Goal: Task Accomplishment & Management: Manage account settings

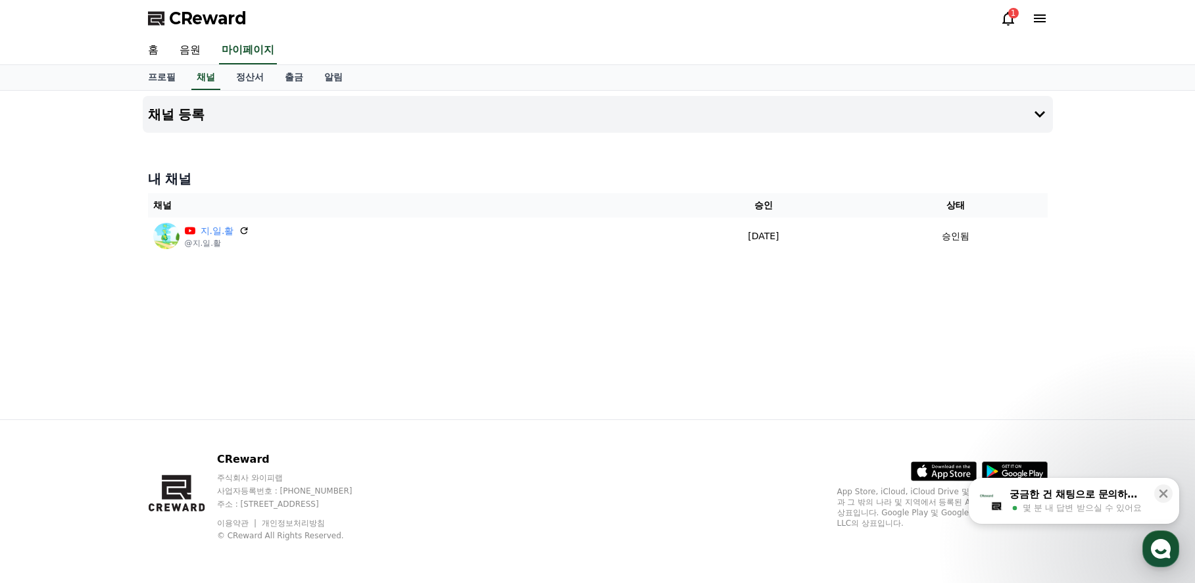
click at [1012, 17] on div "1" at bounding box center [1013, 13] width 11 height 11
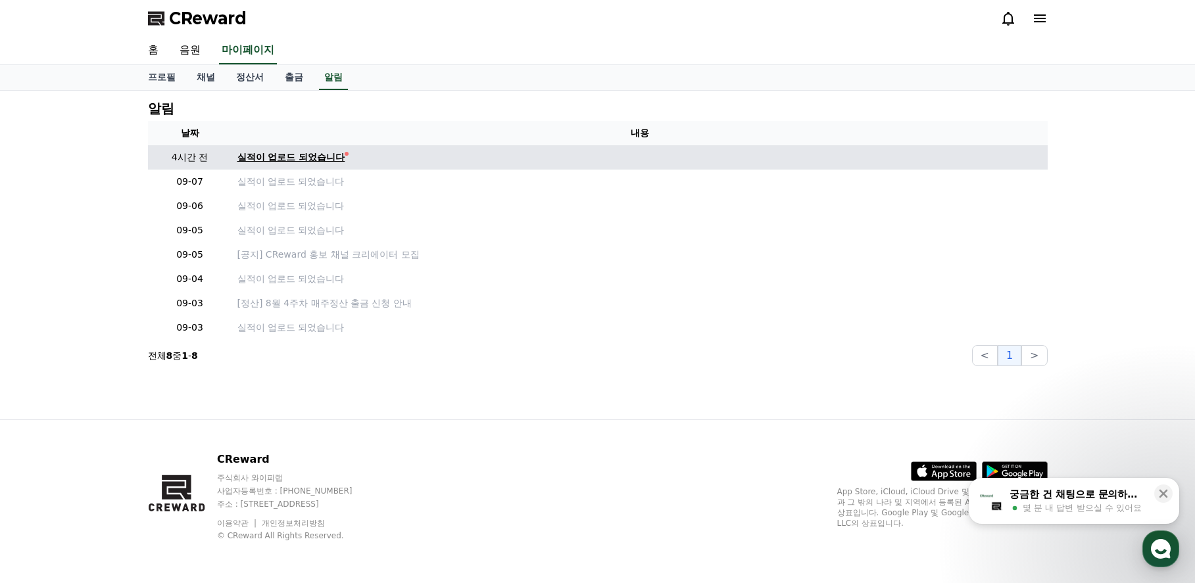
click at [336, 157] on div "실적이 업로드 되었습니다" at bounding box center [291, 158] width 108 height 14
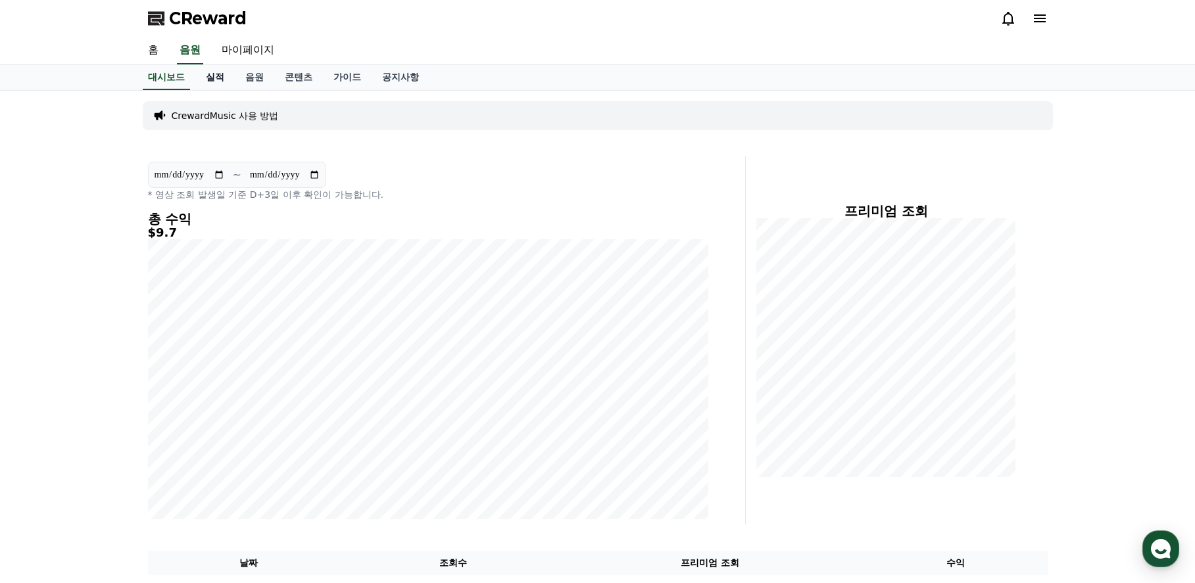
click at [221, 74] on link "실적" at bounding box center [214, 77] width 39 height 25
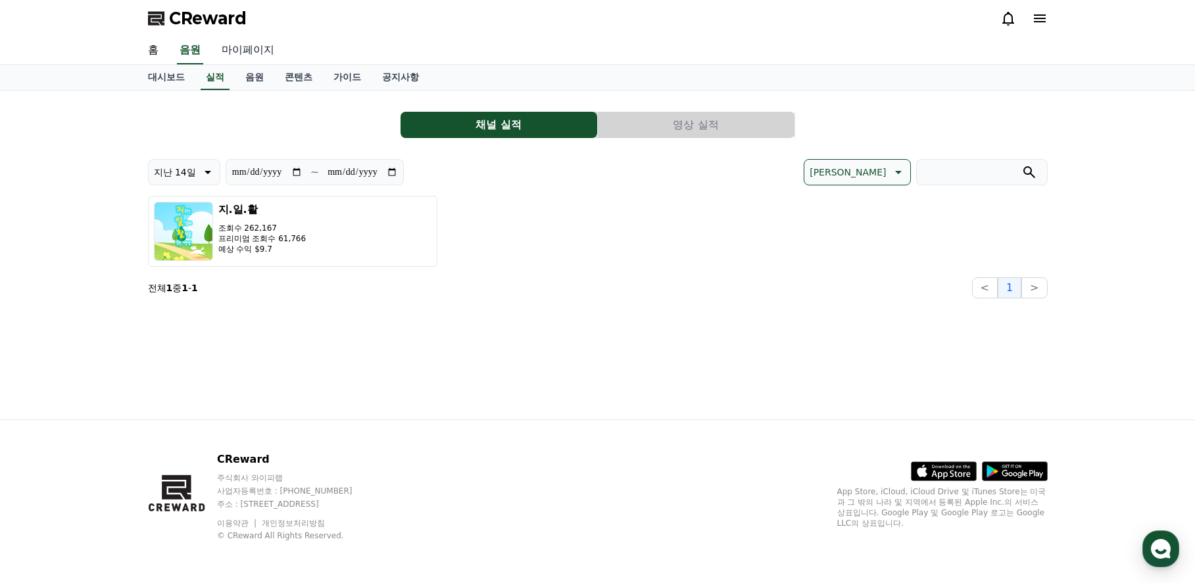
click at [247, 44] on link "마이페이지" at bounding box center [248, 51] width 74 height 28
select select "**********"
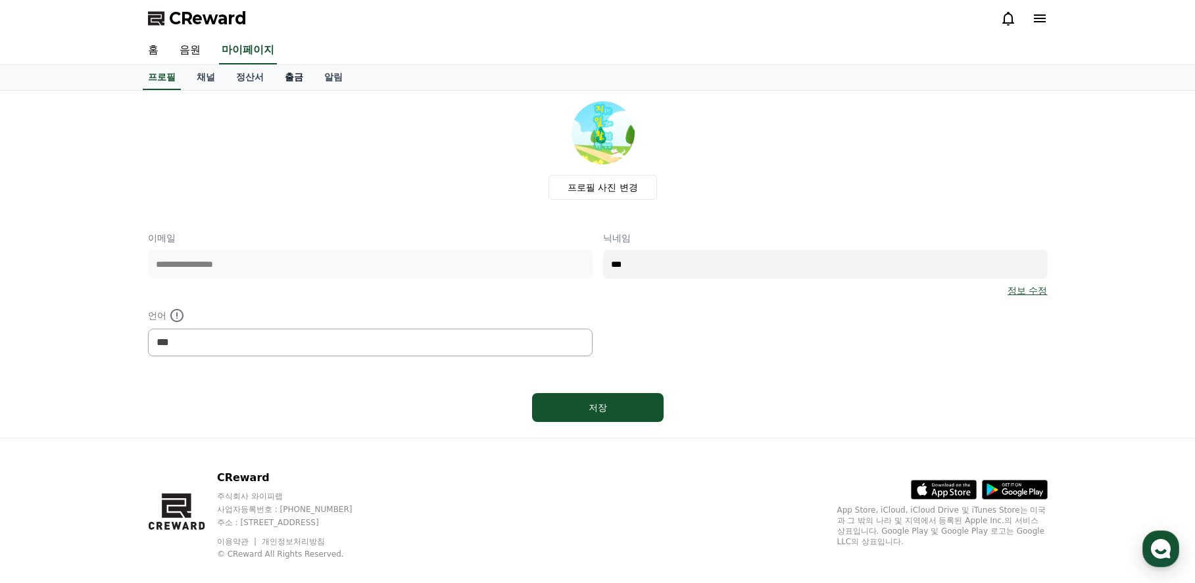
click at [289, 71] on link "출금" at bounding box center [293, 77] width 39 height 25
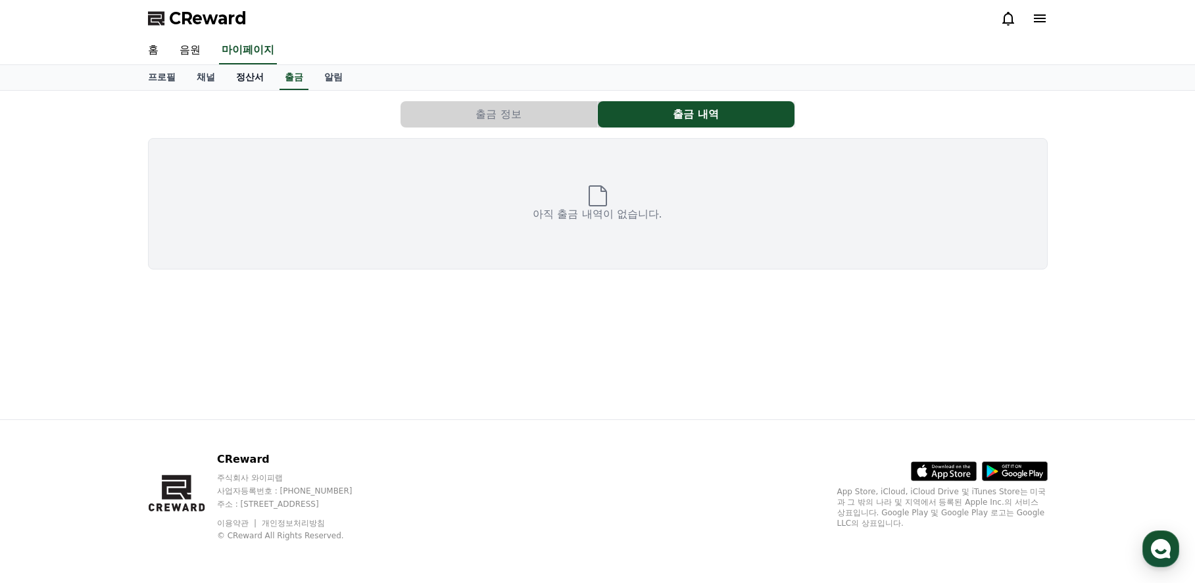
drag, startPoint x: 215, startPoint y: 75, endPoint x: 225, endPoint y: 77, distance: 10.1
click at [215, 74] on link "채널" at bounding box center [205, 77] width 39 height 25
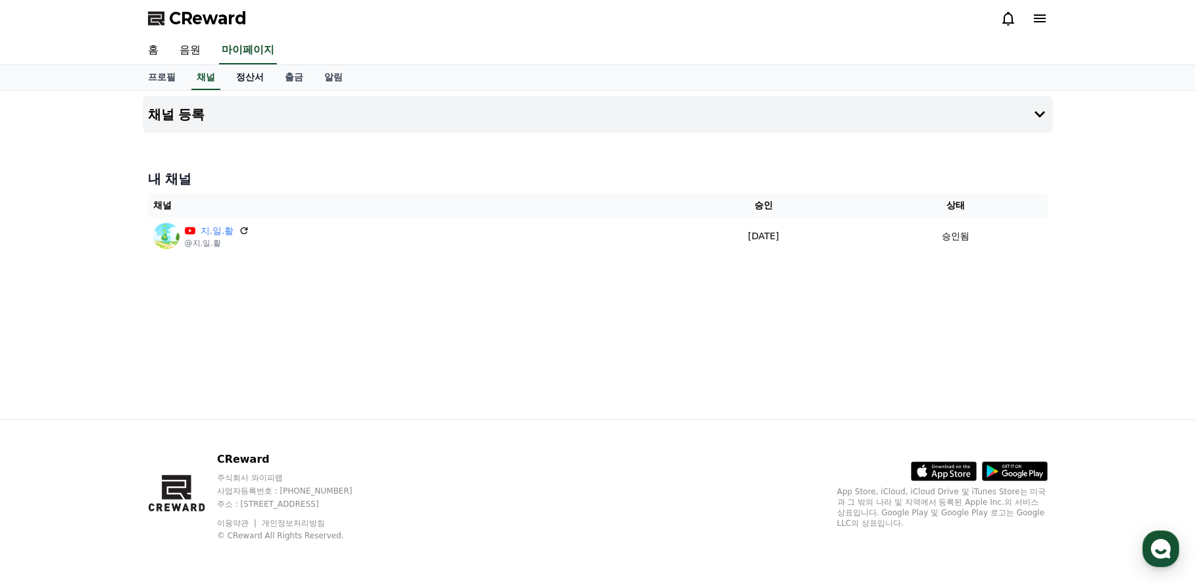
click at [262, 83] on link "정산서" at bounding box center [250, 77] width 49 height 25
